Goal: Information Seeking & Learning: Find specific fact

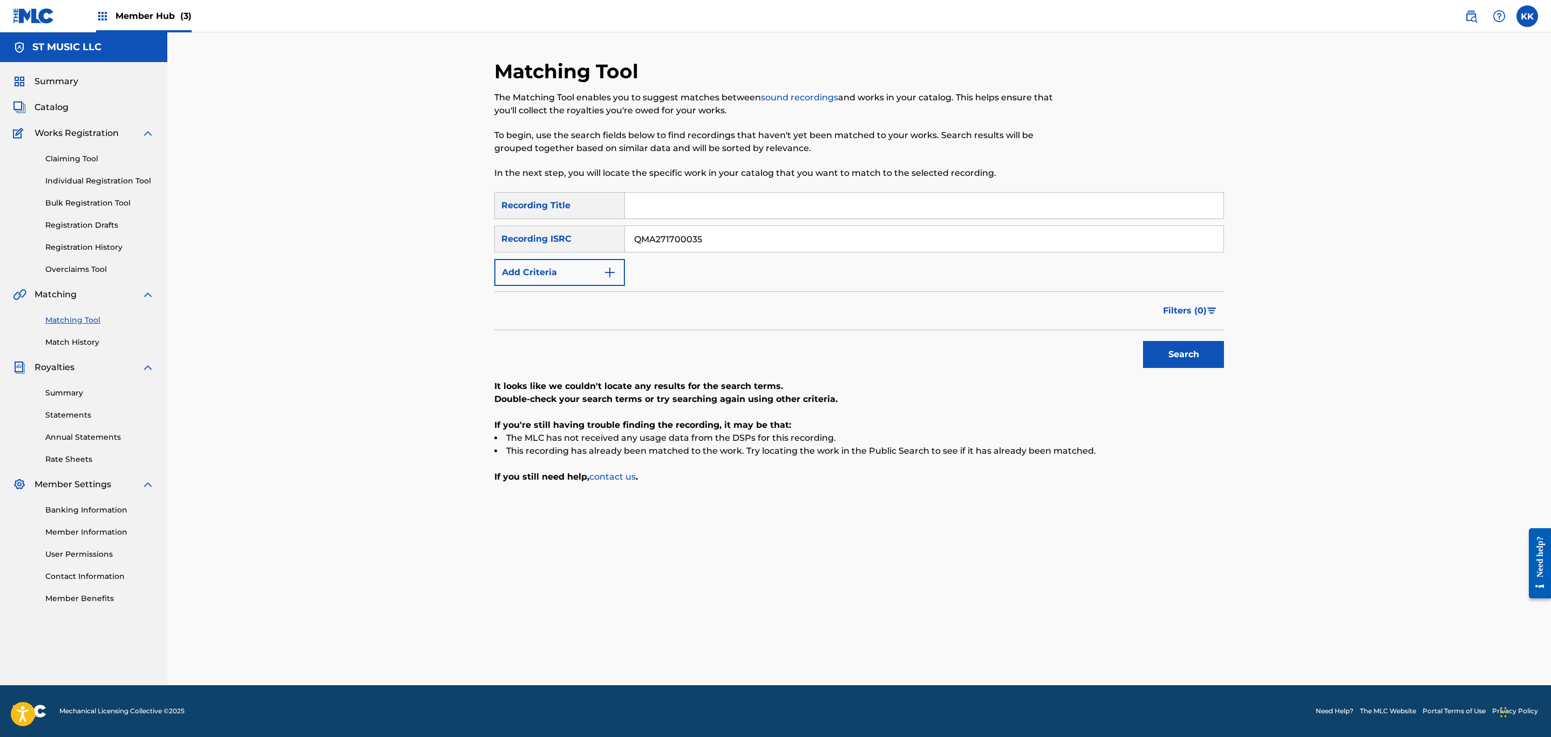
click at [22, 8] on img at bounding box center [34, 16] width 42 height 16
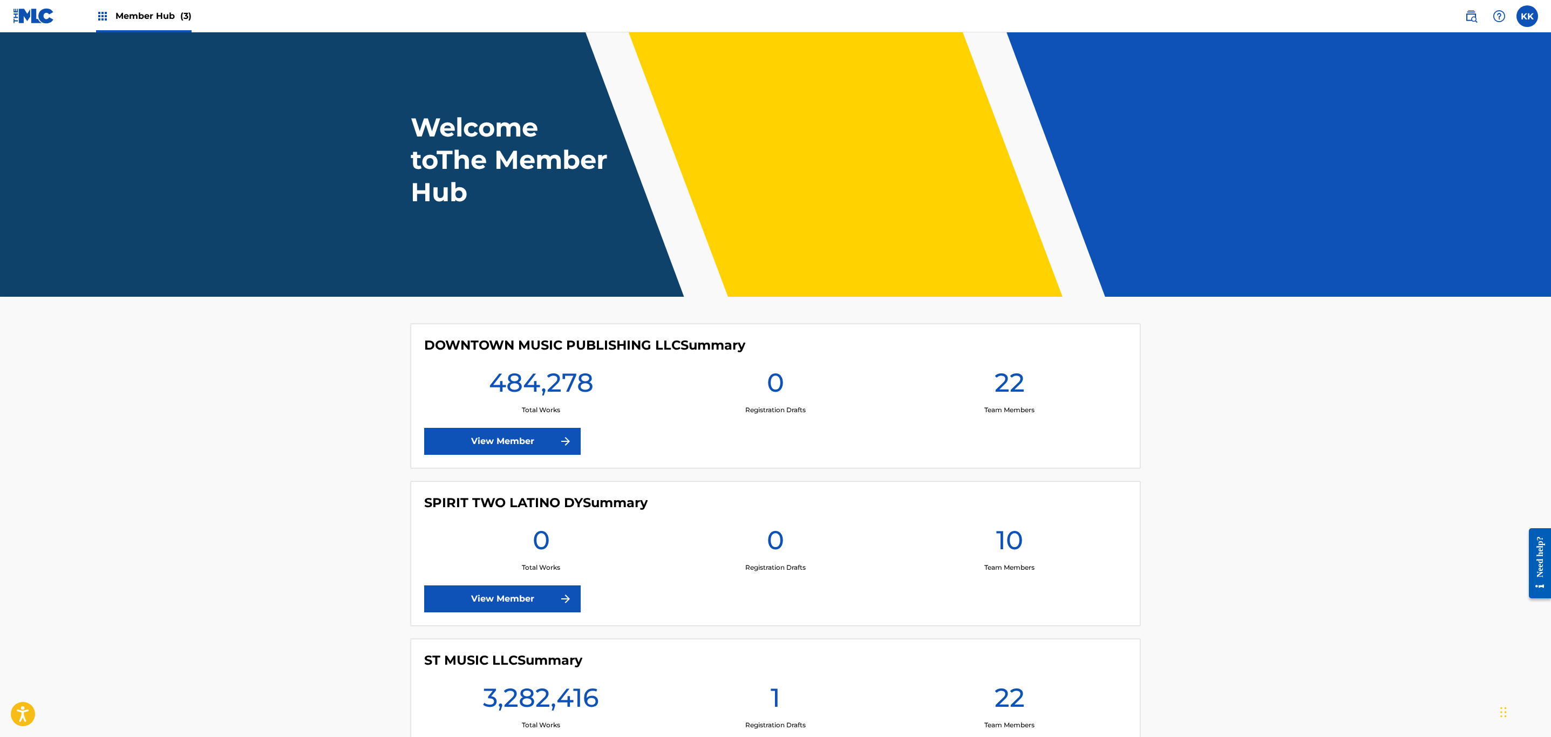
click at [161, 22] on span "Member Hub (3)" at bounding box center [153, 16] width 76 height 12
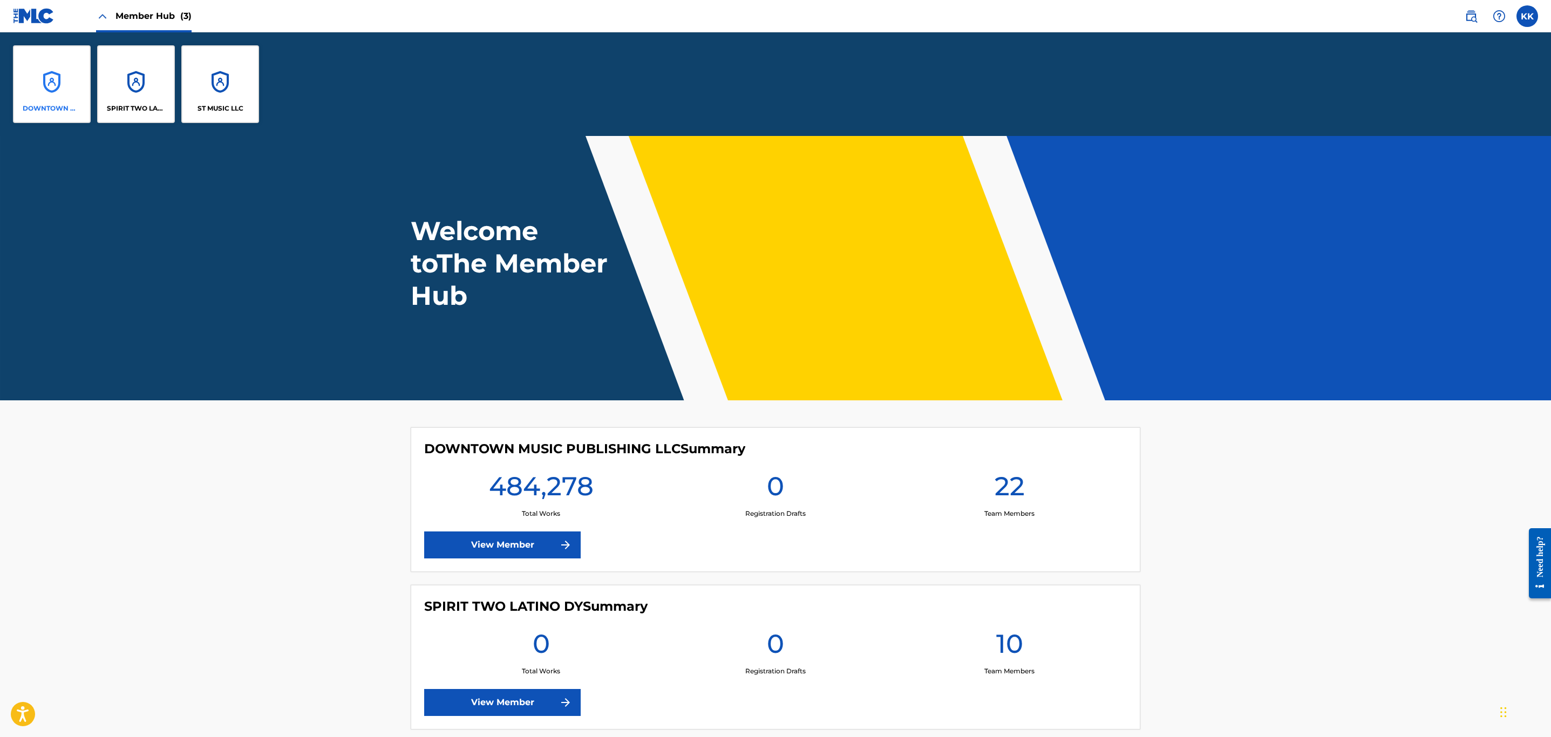
click at [39, 88] on div "DOWNTOWN MUSIC PUBLISHING LLC" at bounding box center [52, 84] width 78 height 78
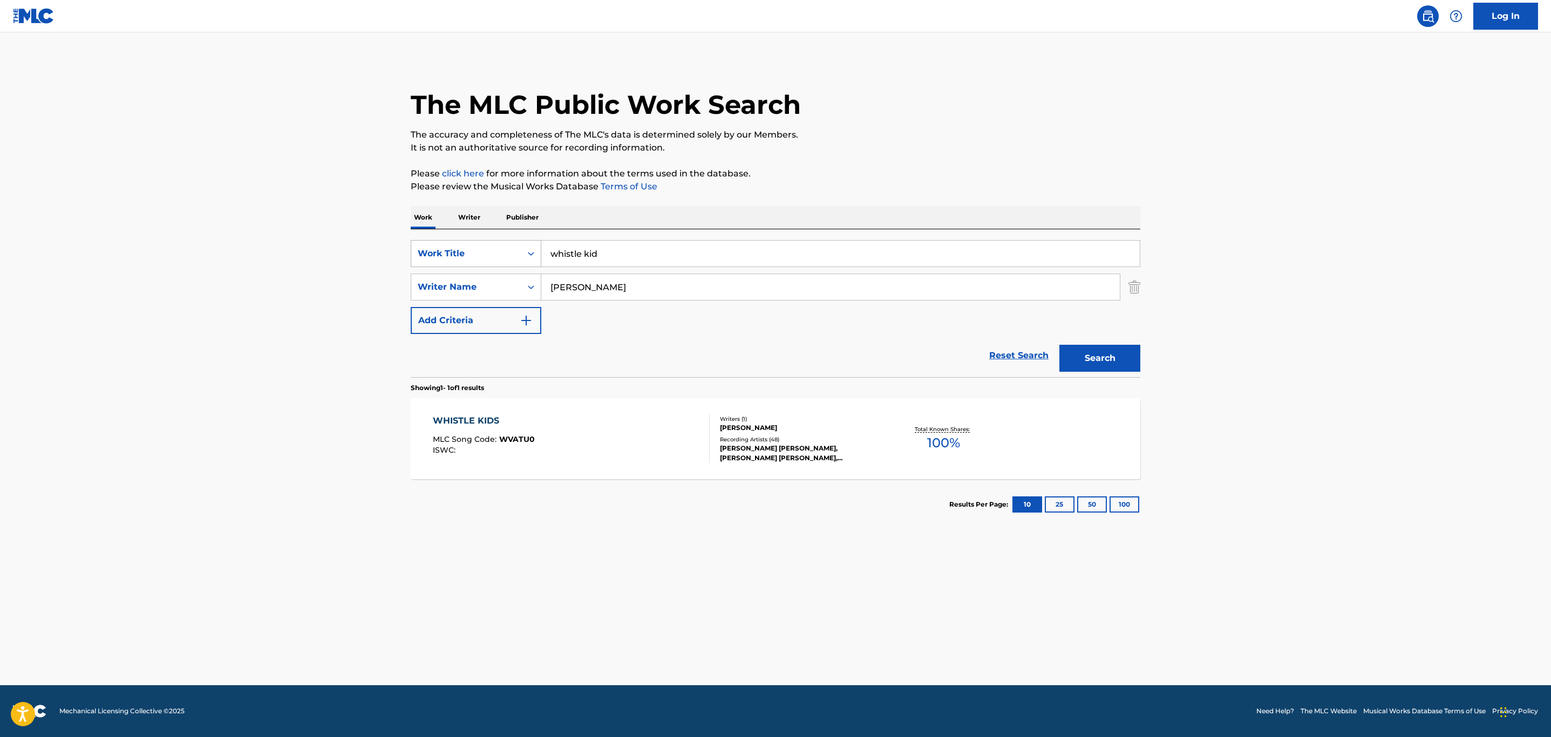
click at [486, 255] on div "Work Title" at bounding box center [466, 253] width 97 height 13
click at [489, 304] on div "MLC Song Code" at bounding box center [475, 307] width 129 height 27
drag, startPoint x: 604, startPoint y: 286, endPoint x: 538, endPoint y: 279, distance: 66.8
click at [454, 272] on div "SearchWithCriteria6f282de8-9d2b-45b5-b0aa-aaf37b61fbde MLC Song Code SearchWith…" at bounding box center [775, 287] width 729 height 94
click at [568, 252] on input "Search Form" at bounding box center [840, 254] width 598 height 26
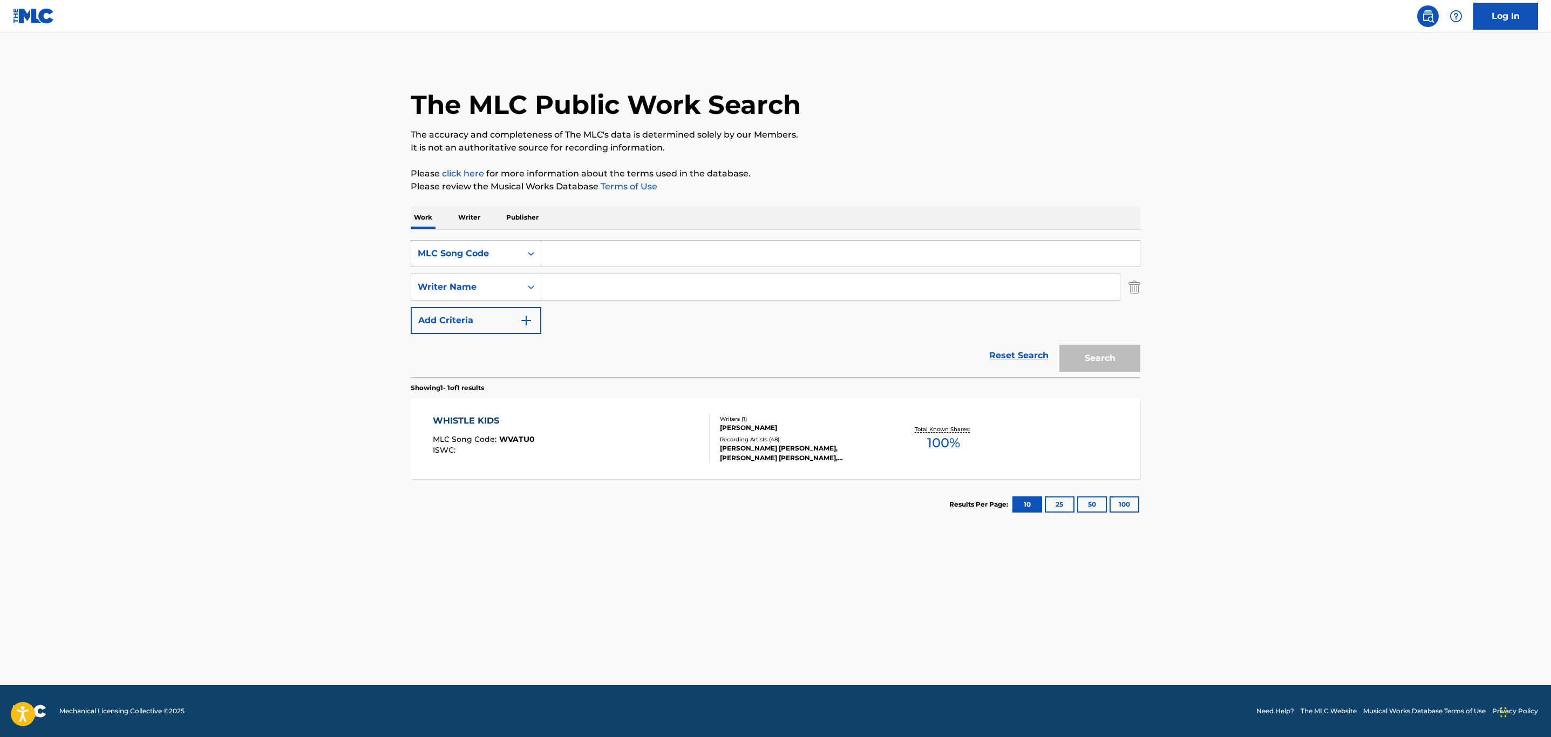
paste input "FF0SX1"
type input "FF0SX1"
click at [1059, 345] on button "Search" at bounding box center [1099, 358] width 81 height 27
click at [570, 445] on div "FUCKIN AROUND MLC Song Code : FF0SX1 ISWC : T3118836214" at bounding box center [571, 438] width 277 height 49
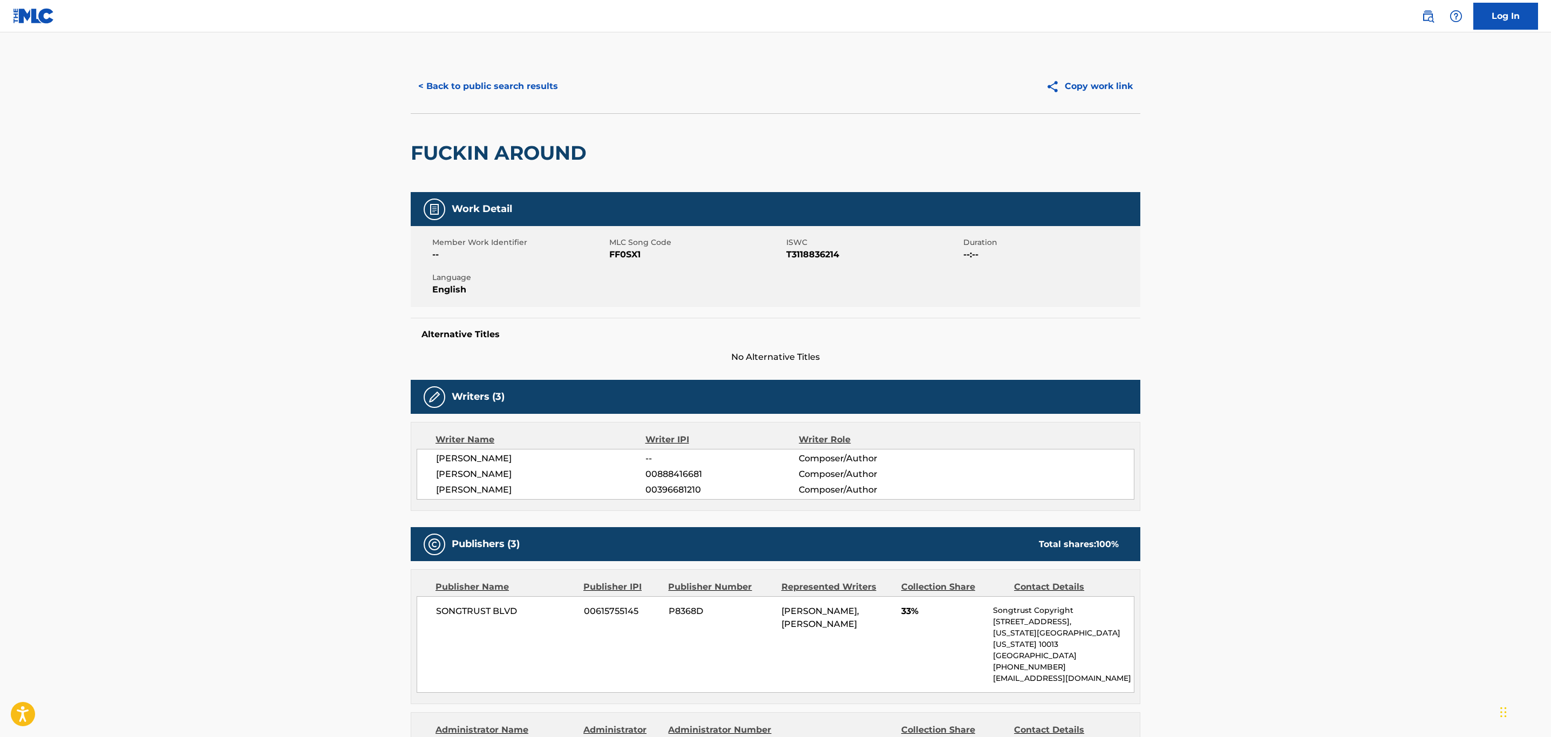
drag, startPoint x: 456, startPoint y: 85, endPoint x: 550, endPoint y: 139, distance: 108.5
click at [456, 85] on button "< Back to public search results" at bounding box center [488, 86] width 155 height 27
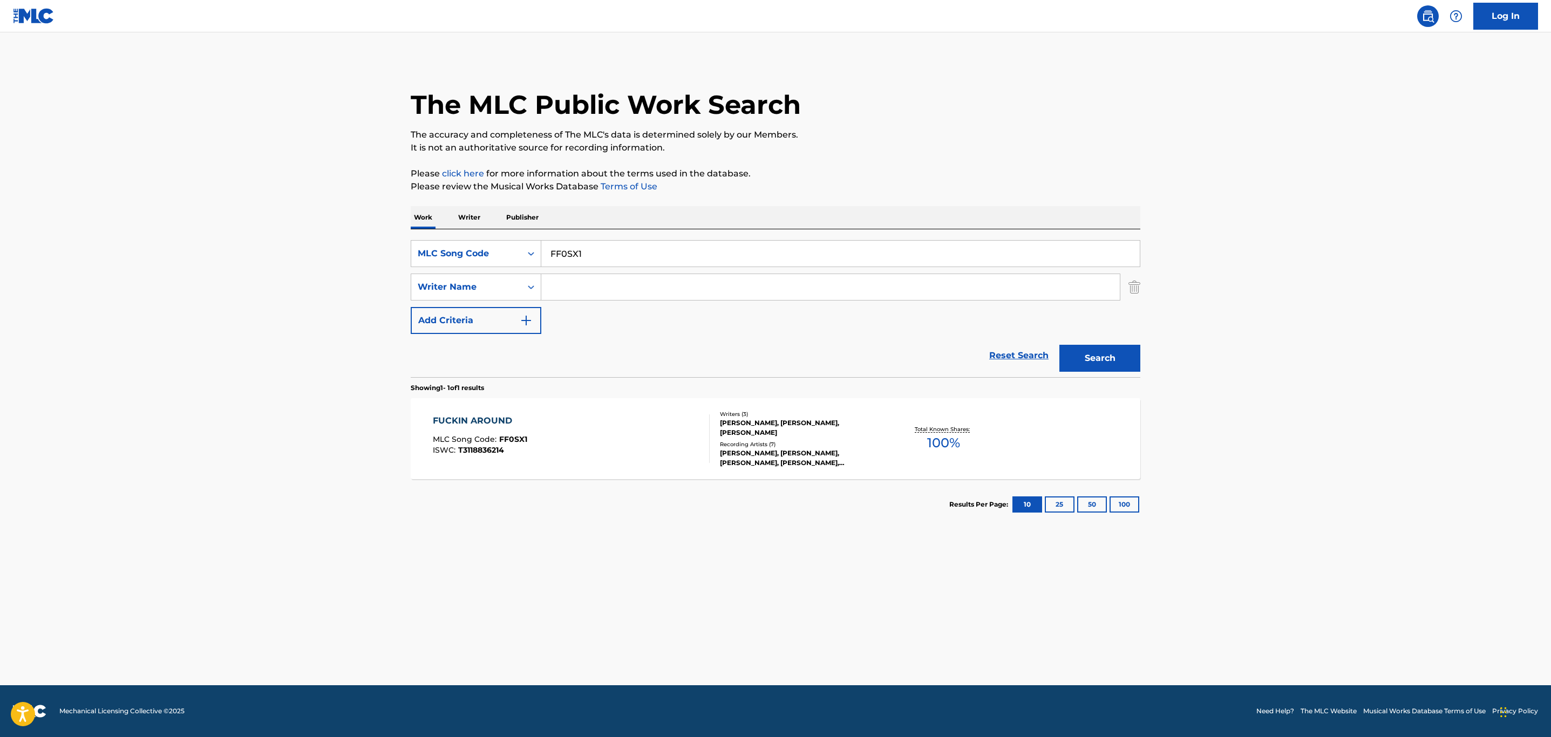
click at [597, 241] on input "FF0SX1" at bounding box center [840, 254] width 598 height 26
drag, startPoint x: 613, startPoint y: 254, endPoint x: 329, endPoint y: 257, distance: 284.9
click at [327, 257] on main "The MLC Public Work Search The accuracy and completeness of The MLC's data is d…" at bounding box center [775, 358] width 1551 height 653
paste input "Q8A"
click at [1059, 345] on button "Search" at bounding box center [1099, 358] width 81 height 27
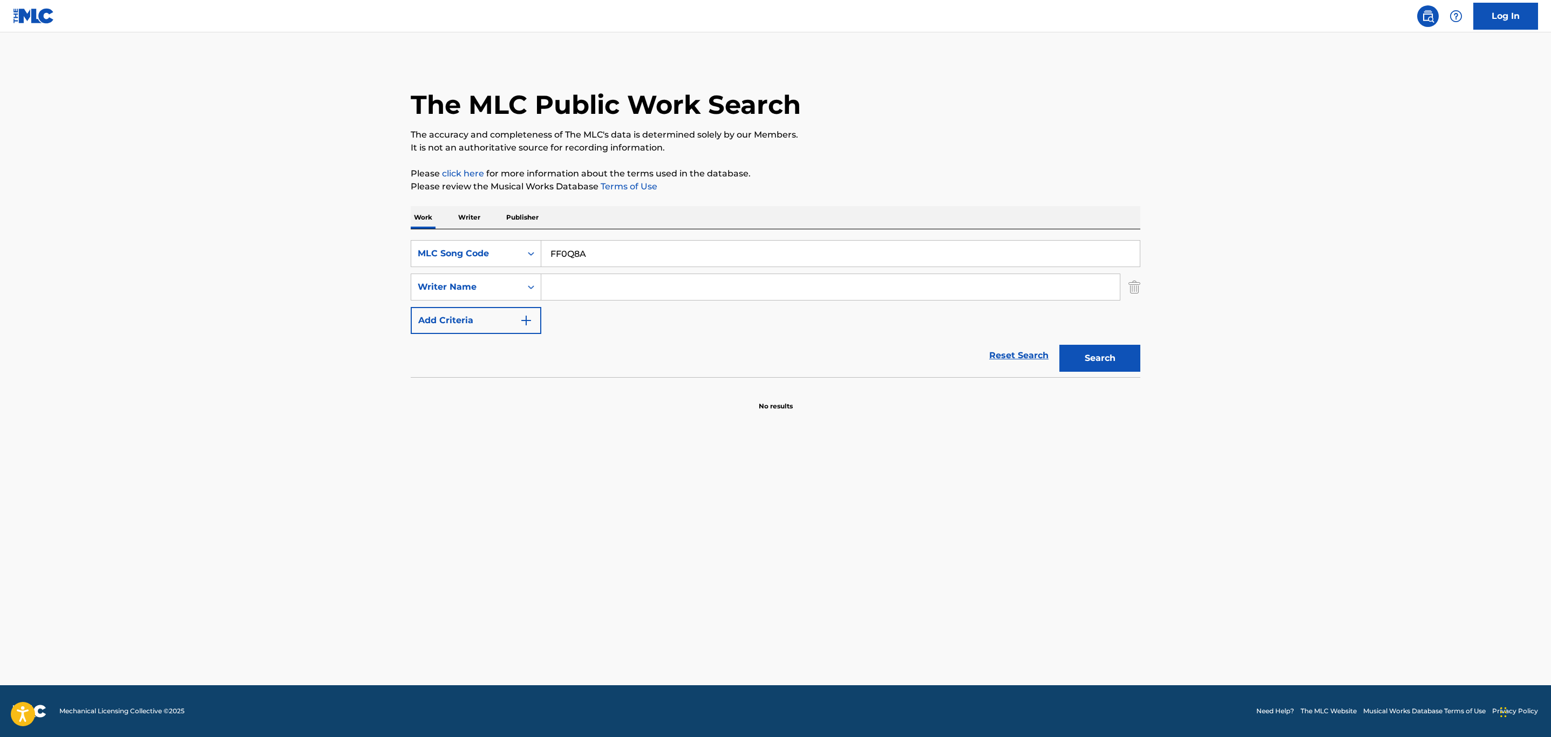
type input "FF0Q8A"
click at [1059, 345] on button "Search" at bounding box center [1099, 358] width 81 height 27
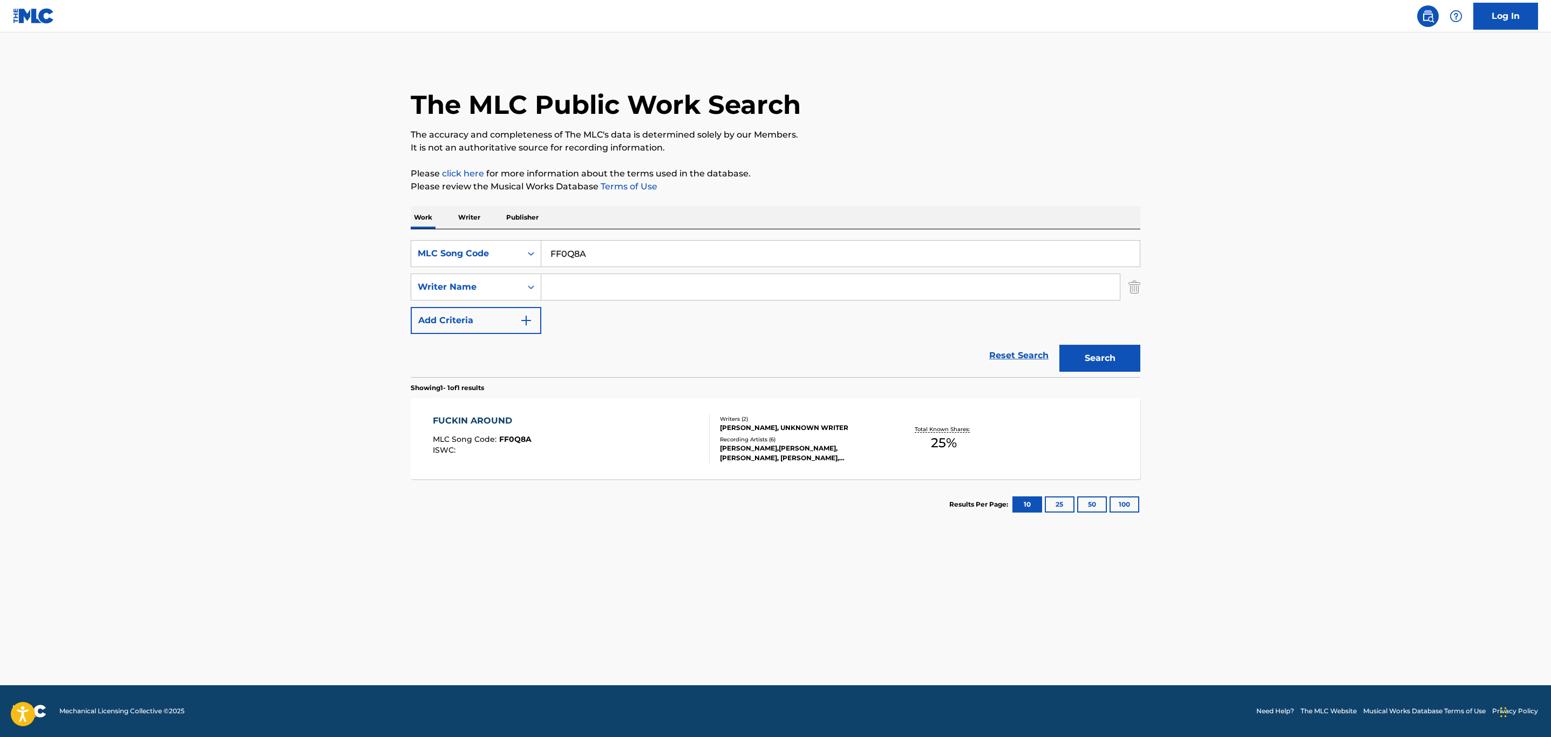
click at [577, 433] on div "FUCKIN AROUND MLC Song Code : FF0Q8A ISWC :" at bounding box center [571, 438] width 277 height 49
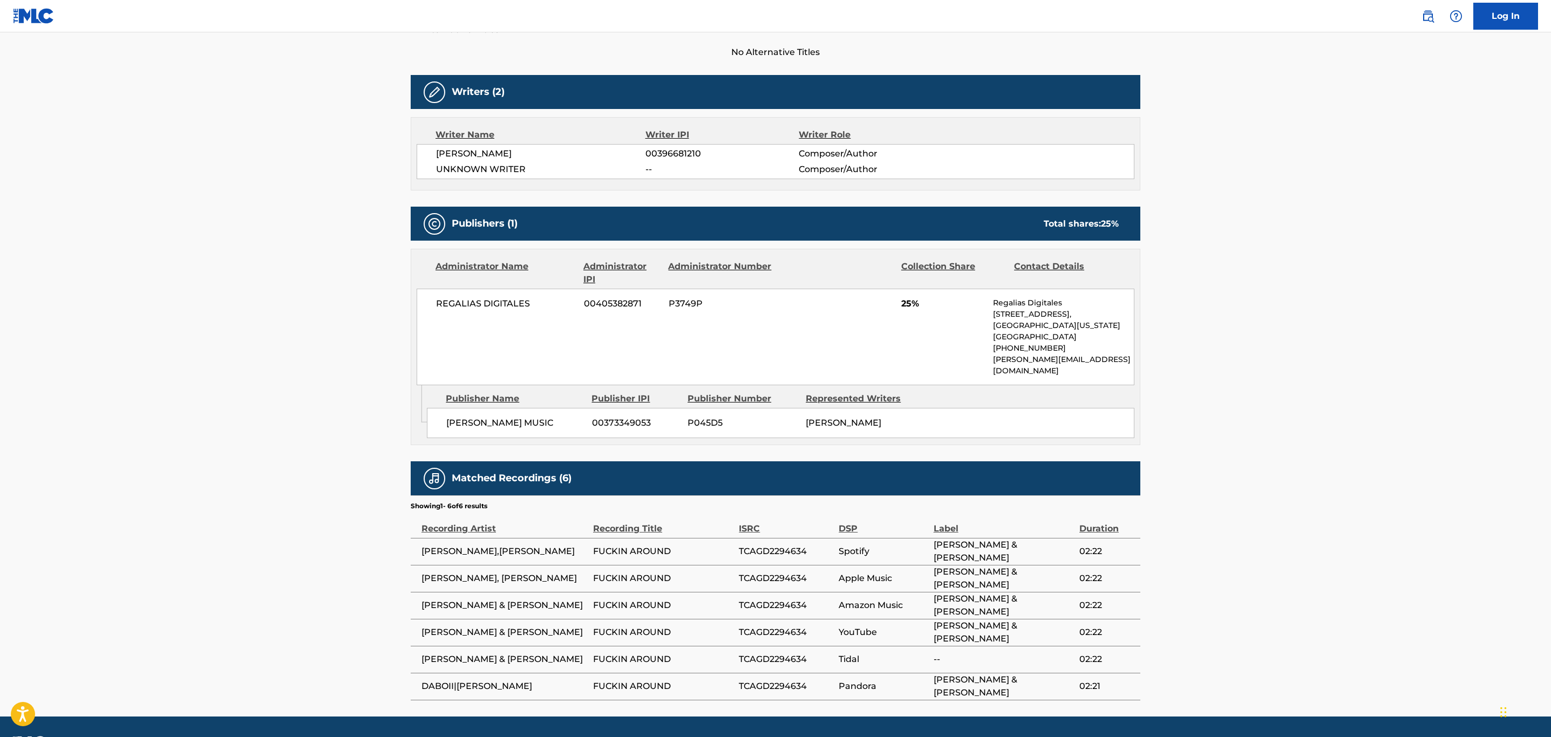
scroll to position [327, 0]
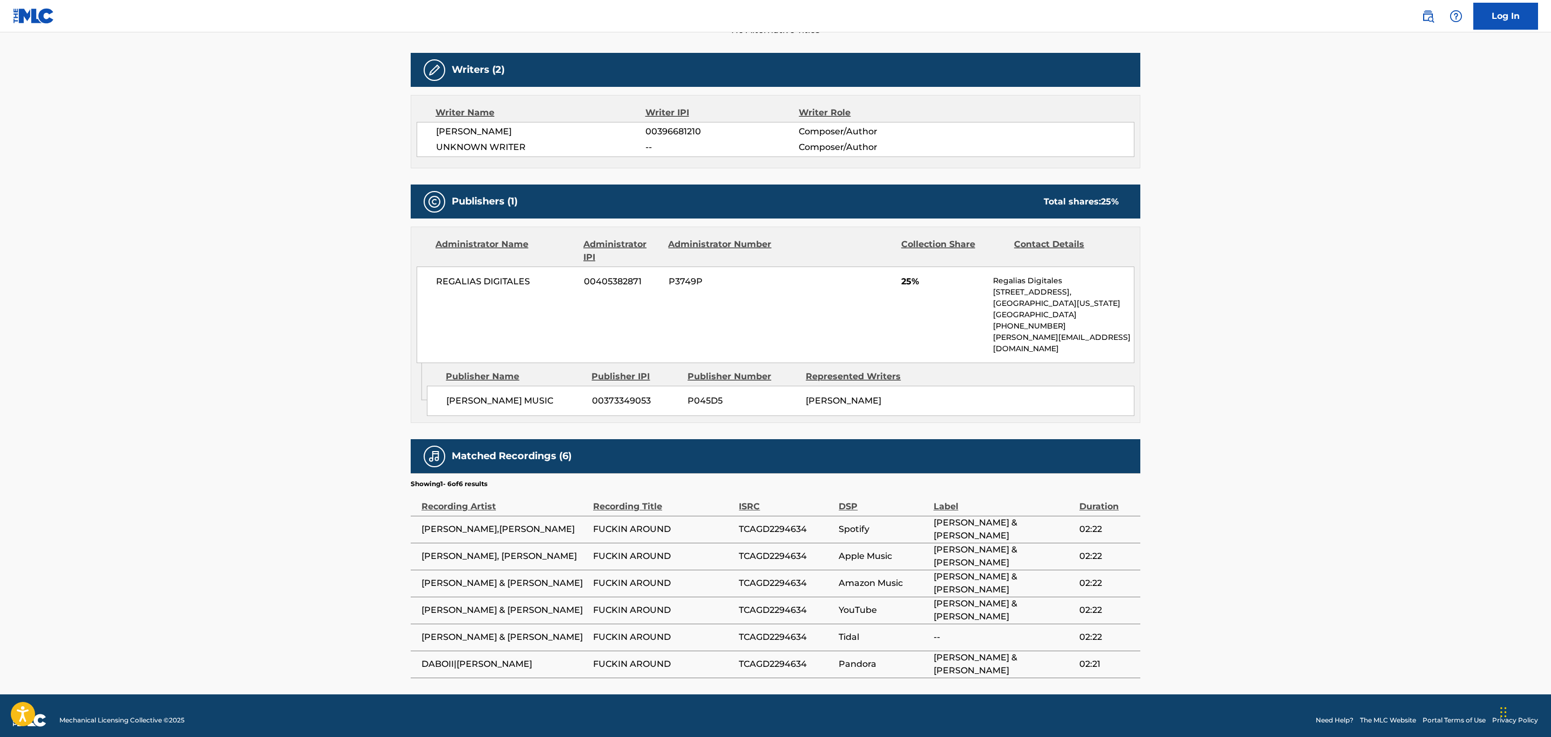
click at [764, 523] on span "TCAGD2294634" at bounding box center [786, 529] width 94 height 13
copy span "TCAGD2294634"
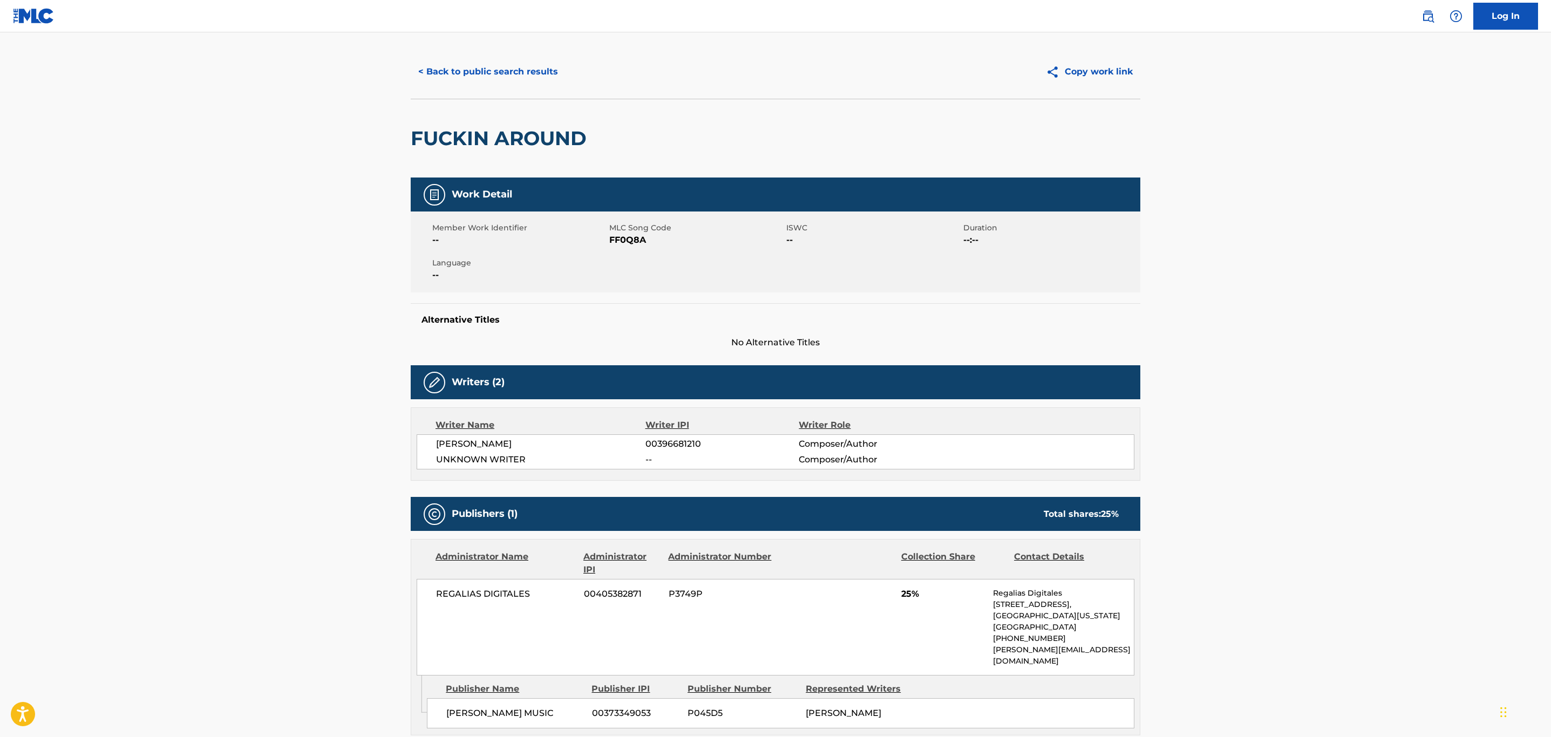
scroll to position [0, 0]
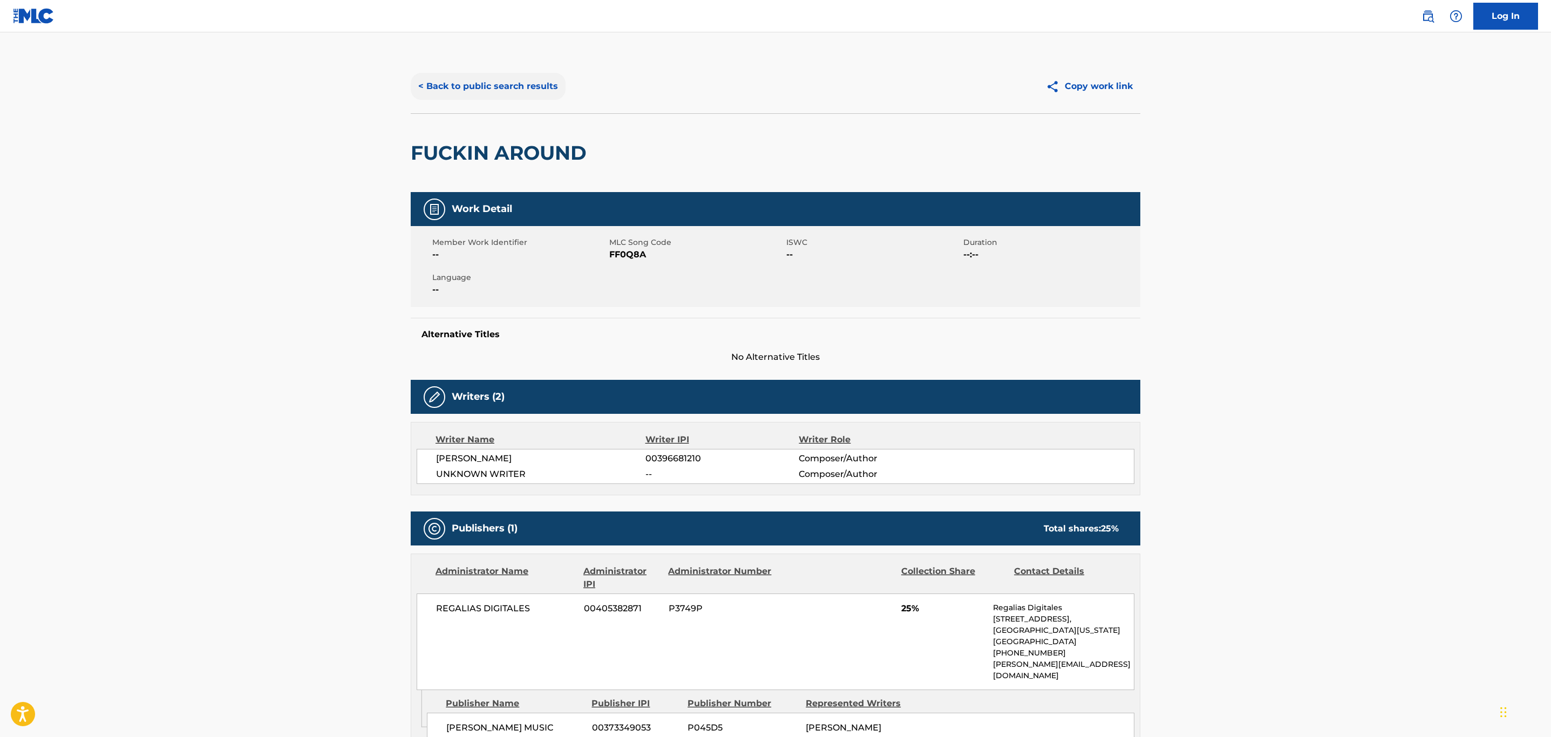
click at [491, 86] on button "< Back to public search results" at bounding box center [488, 86] width 155 height 27
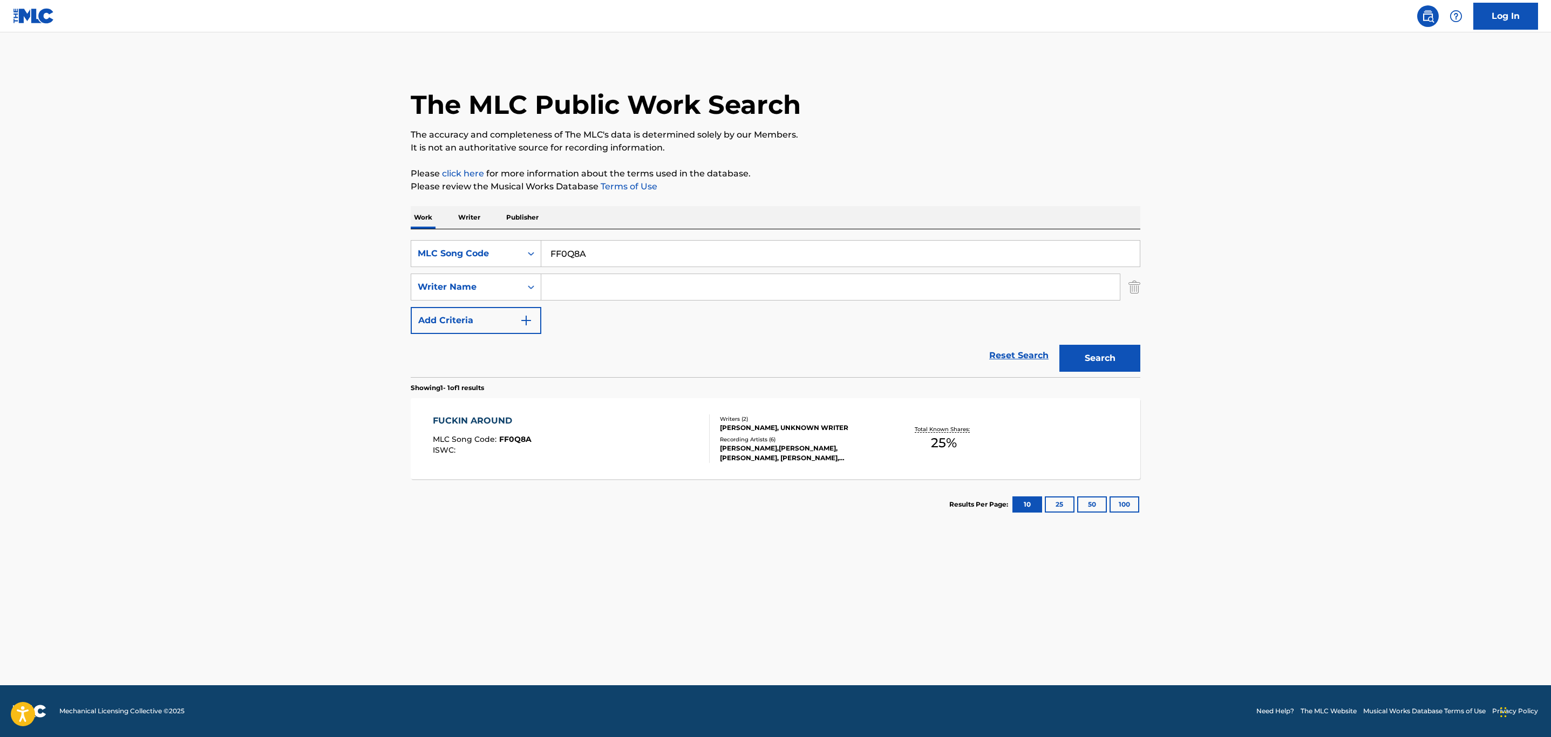
drag, startPoint x: 364, startPoint y: 250, endPoint x: 191, endPoint y: 227, distance: 174.7
click at [191, 227] on main "The MLC Public Work Search The accuracy and completeness of The MLC's data is d…" at bounding box center [775, 358] width 1551 height 653
paste input "SX1"
type input "FF0SX1"
click at [1059, 345] on button "Search" at bounding box center [1099, 358] width 81 height 27
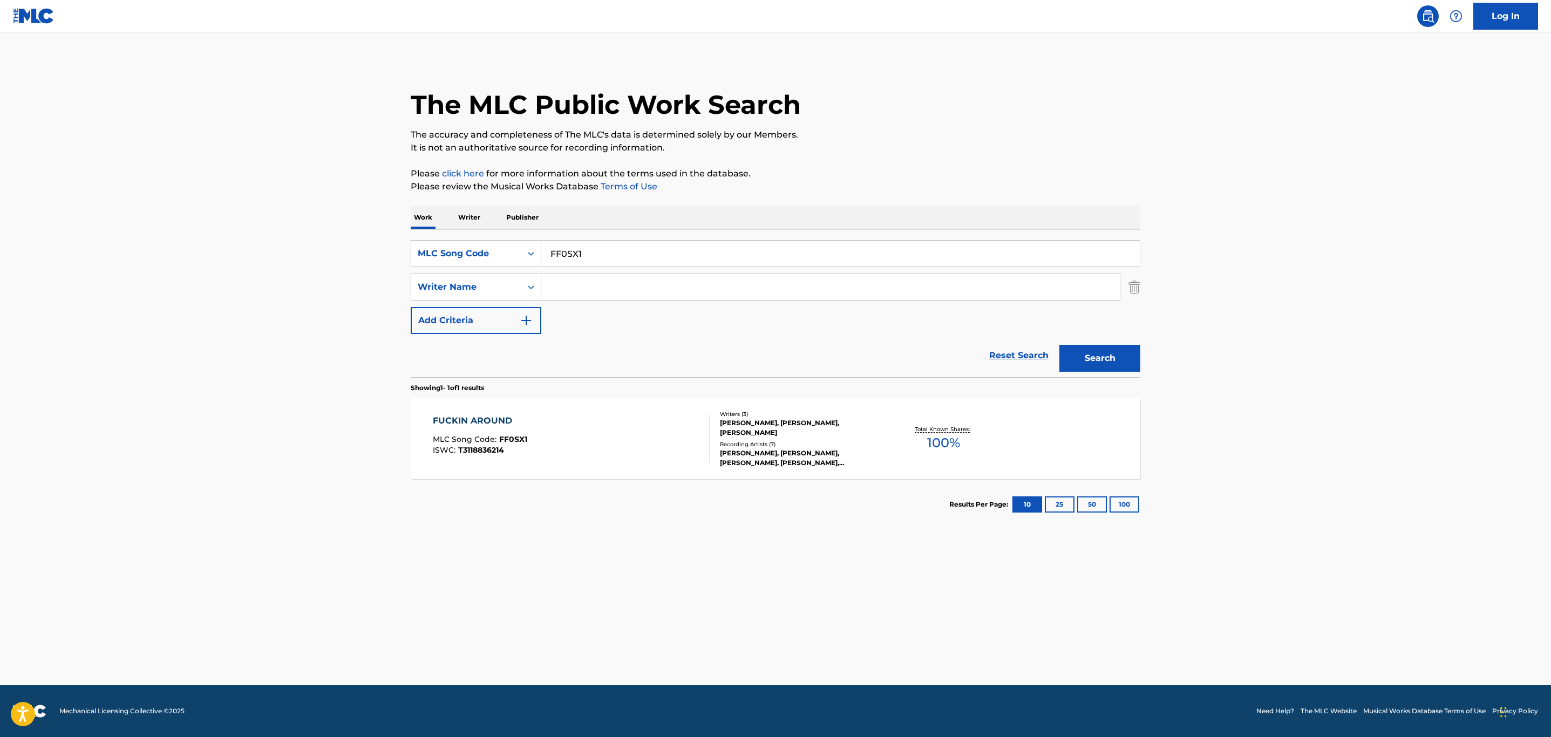
click at [564, 443] on div "FUCKIN AROUND MLC Song Code : FF0SX1 ISWC : T3118836214" at bounding box center [571, 438] width 277 height 49
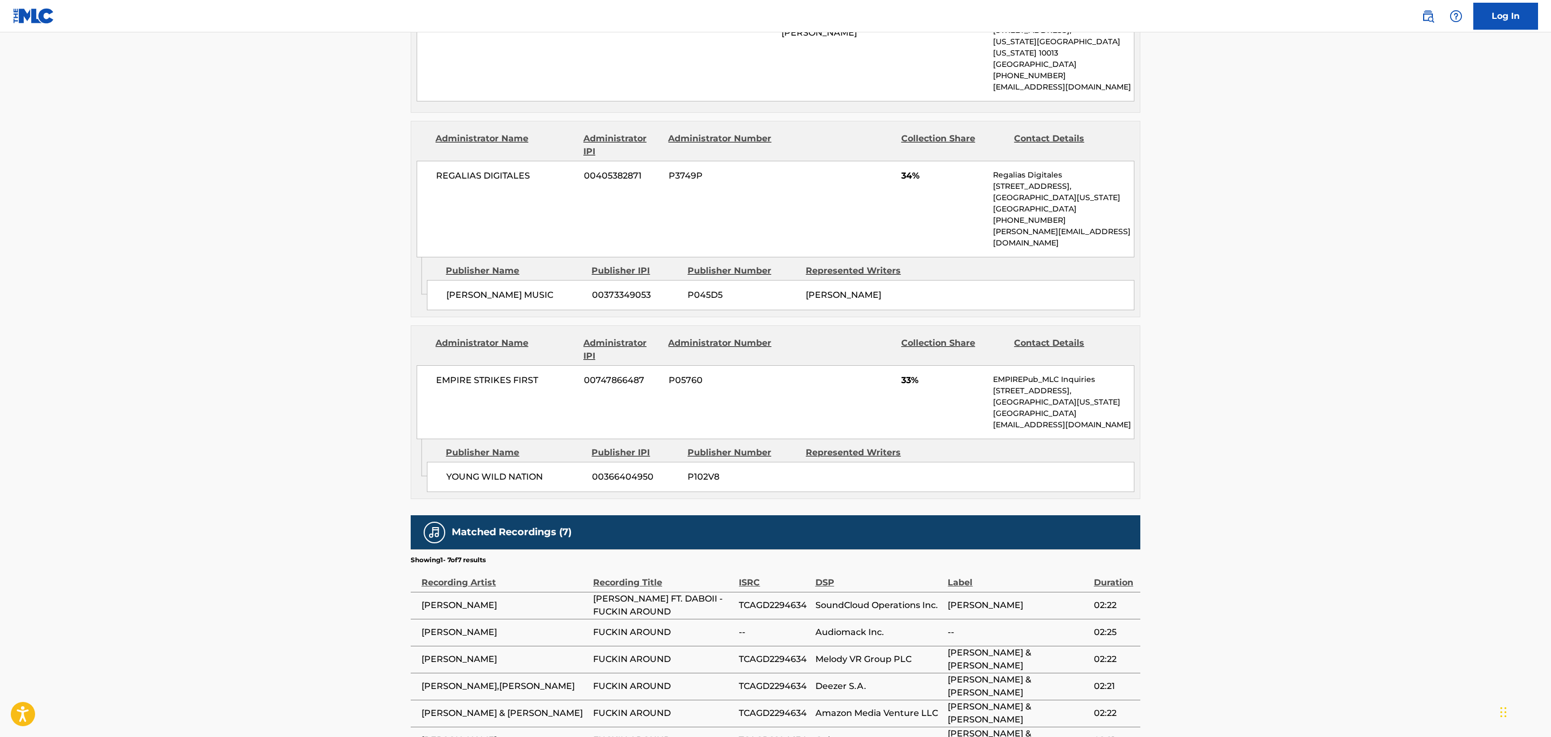
scroll to position [685, 0]
